Goal: Find specific page/section: Find specific page/section

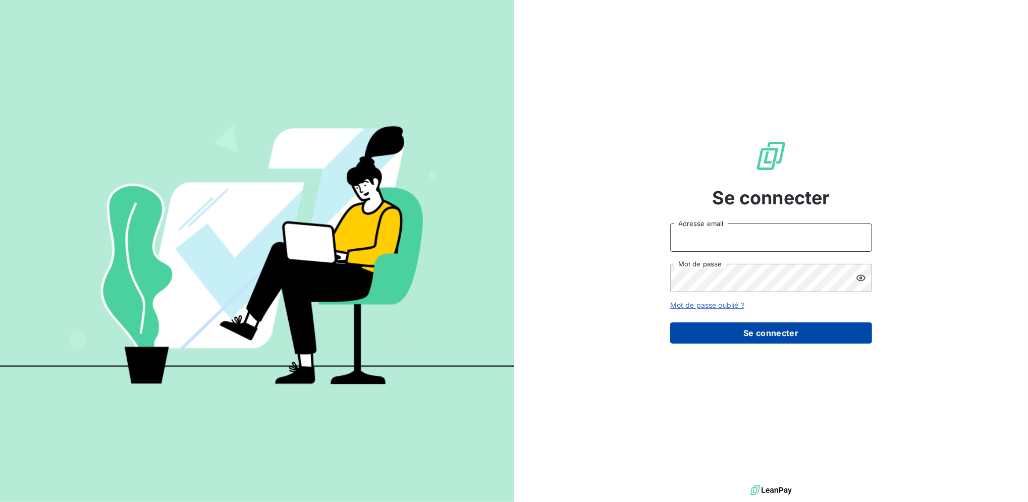
type input "[EMAIL_ADDRESS][DOMAIN_NAME]"
click at [707, 331] on button "Se connecter" at bounding box center [771, 333] width 202 height 21
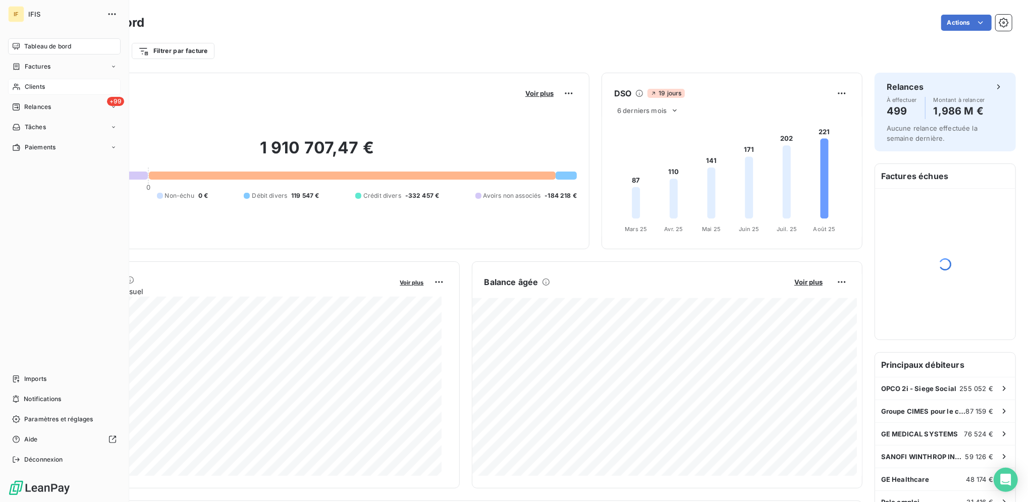
click at [19, 87] on icon at bounding box center [16, 87] width 9 height 8
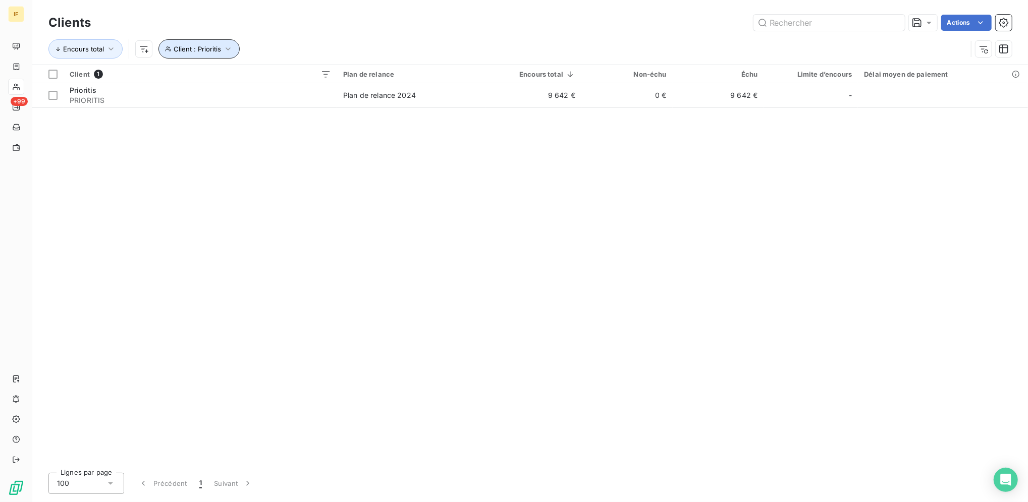
click at [224, 55] on button "Client : Prioritis" at bounding box center [199, 48] width 81 height 19
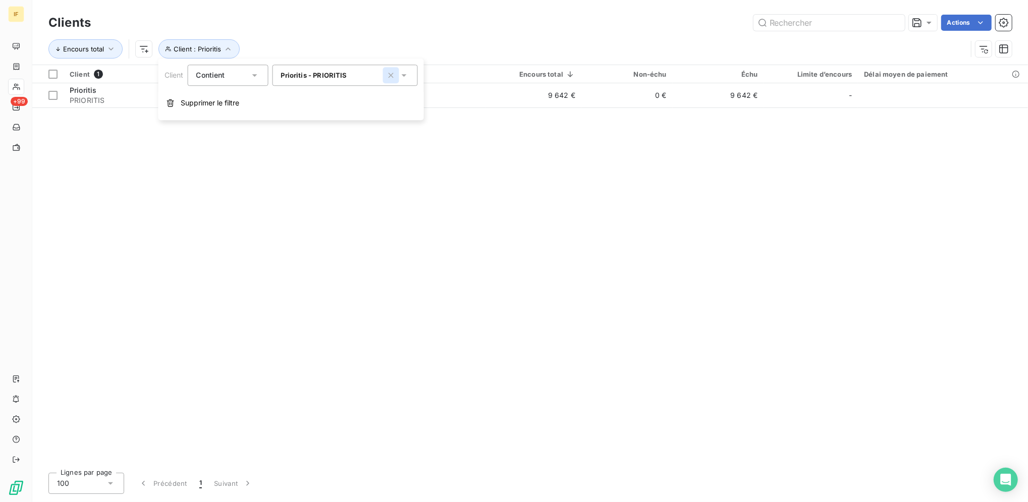
click at [391, 79] on icon "button" at bounding box center [391, 75] width 10 height 10
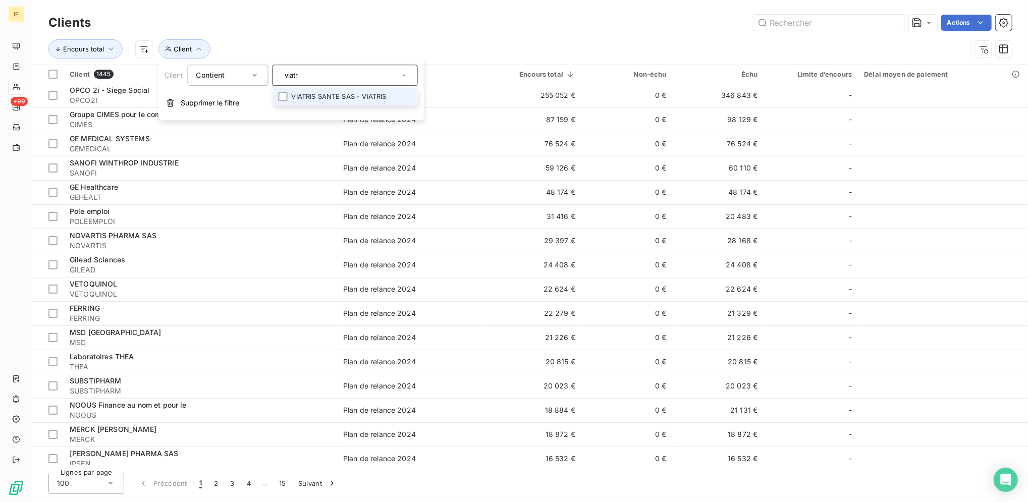
type input "viatr"
click at [376, 101] on li "VIATRIS SANTE SAS - VIATRIS" at bounding box center [345, 97] width 145 height 18
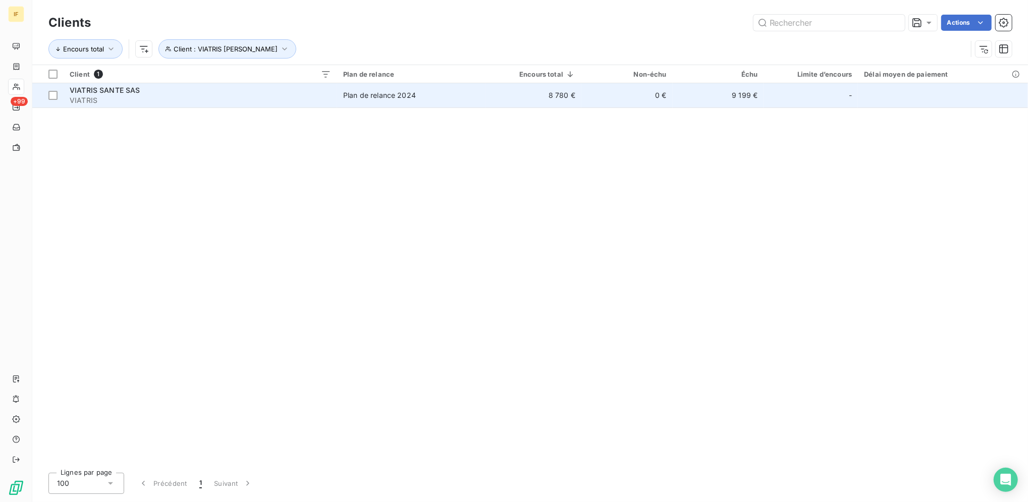
click at [485, 98] on td "Plan de relance 2024" at bounding box center [411, 95] width 148 height 24
